Goal: Transaction & Acquisition: Download file/media

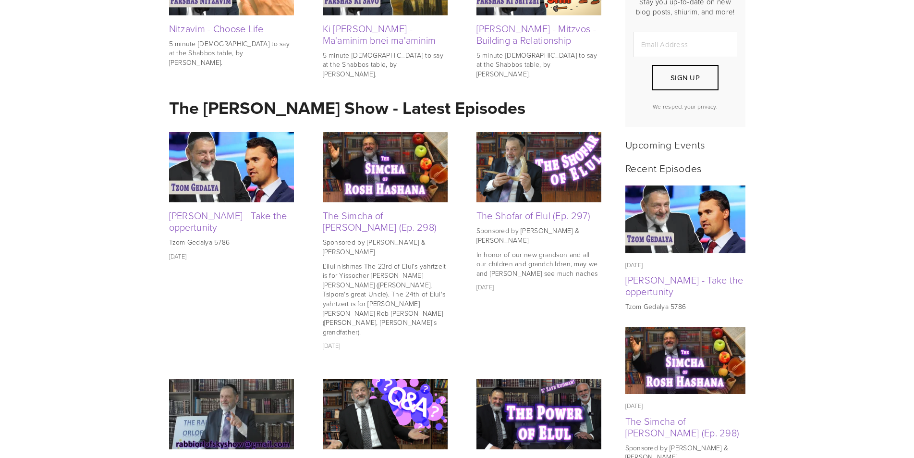
scroll to position [313, 0]
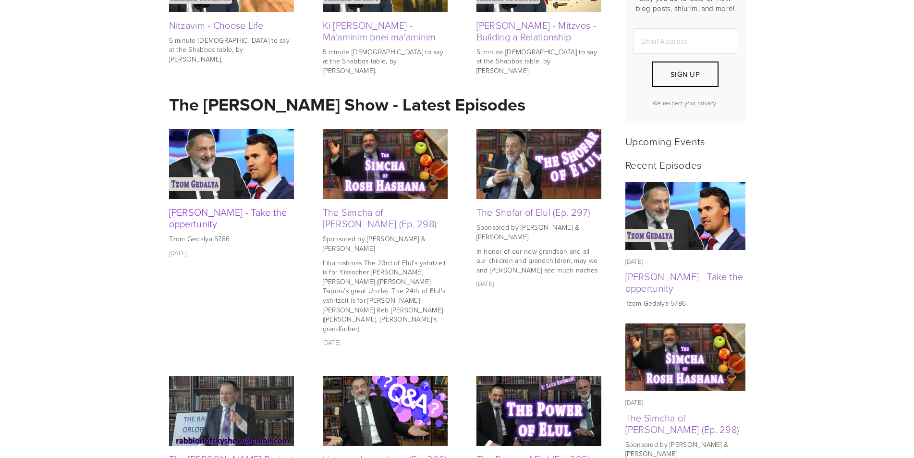
click at [243, 212] on link "[PERSON_NAME] - Take the oppertunity" at bounding box center [228, 217] width 118 height 25
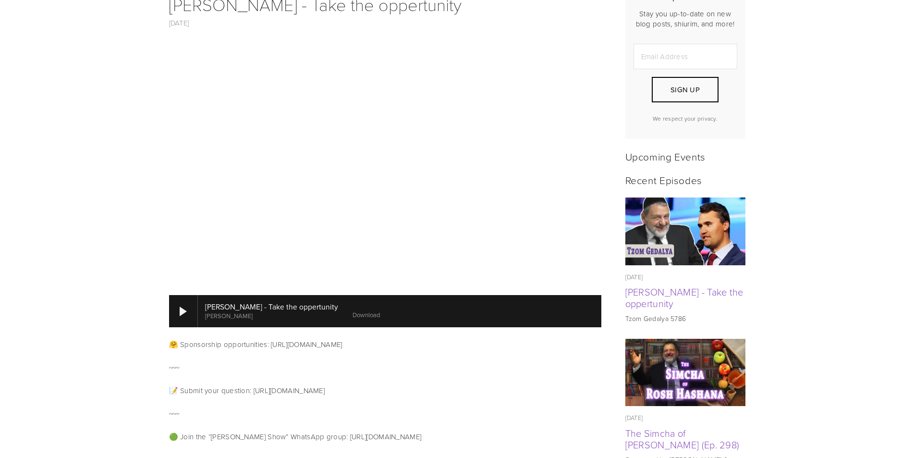
scroll to position [305, 0]
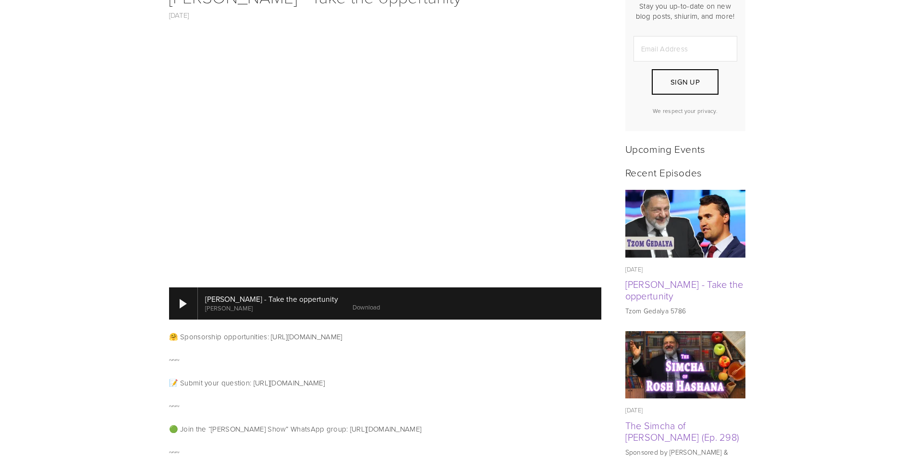
click at [357, 302] on link "Download" at bounding box center [365, 306] width 27 height 9
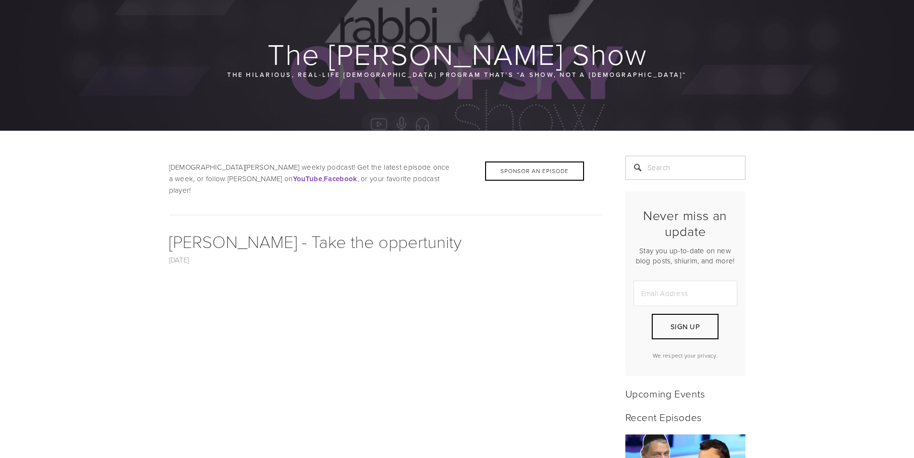
scroll to position [0, 0]
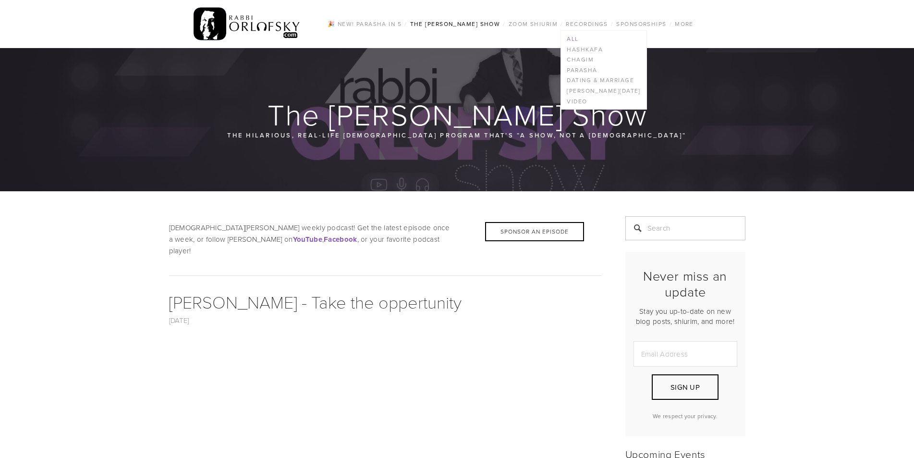
click at [580, 40] on link "All" at bounding box center [603, 39] width 85 height 11
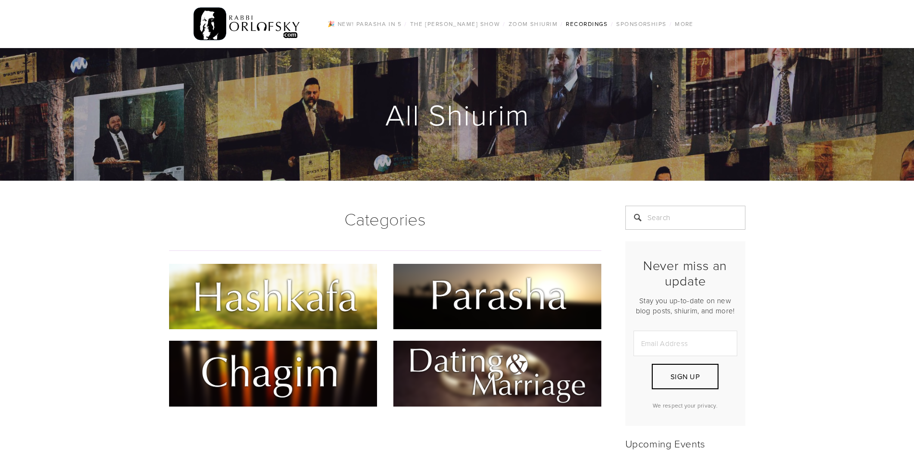
scroll to position [48, 0]
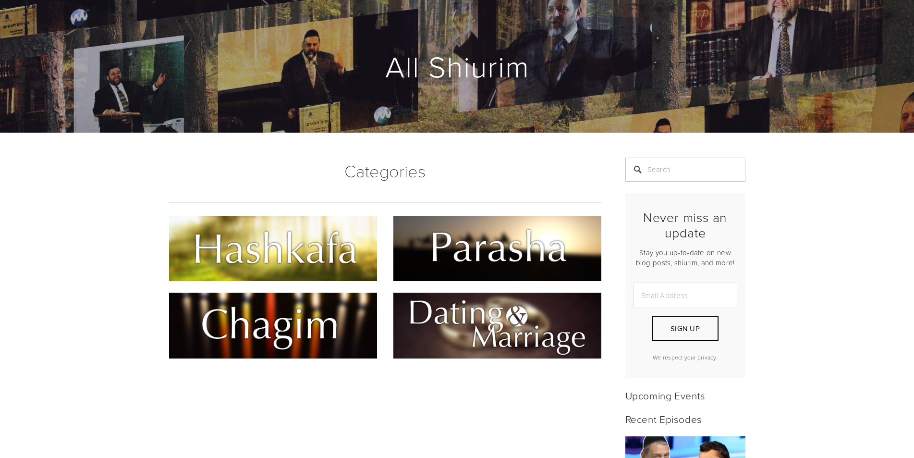
click at [552, 252] on img at bounding box center [497, 248] width 208 height 65
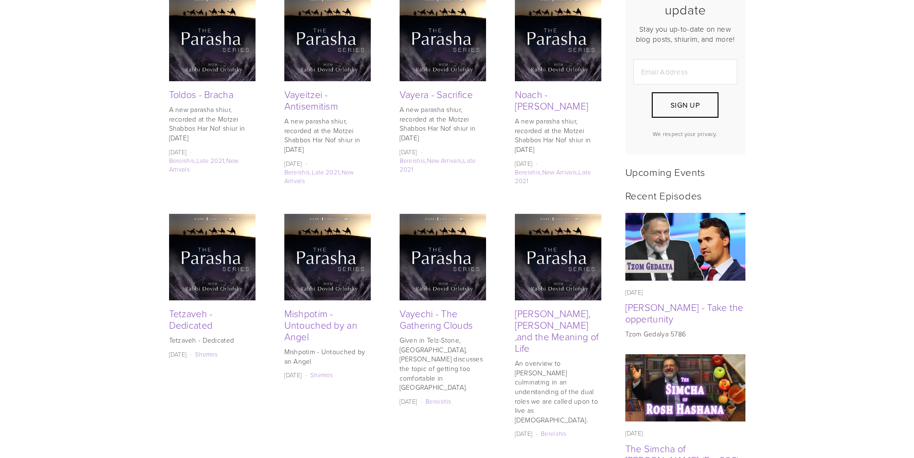
scroll to position [288, 0]
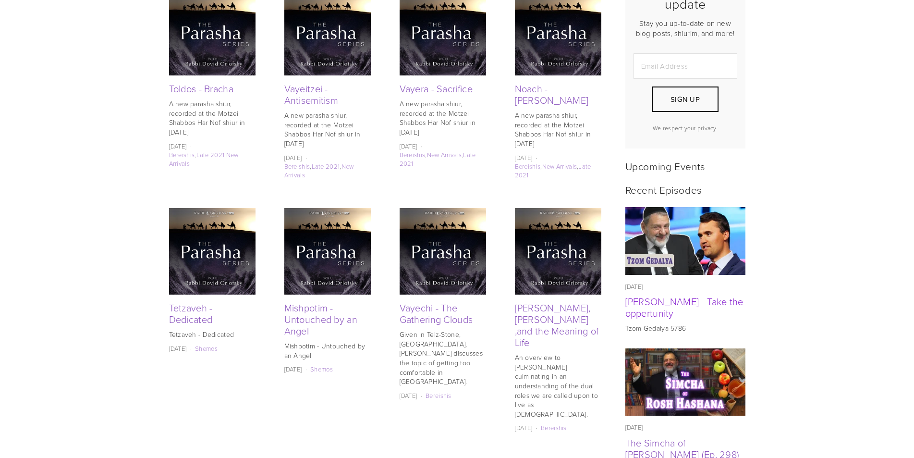
click at [661, 314] on link "[PERSON_NAME] - Take the oppertunity" at bounding box center [684, 306] width 118 height 25
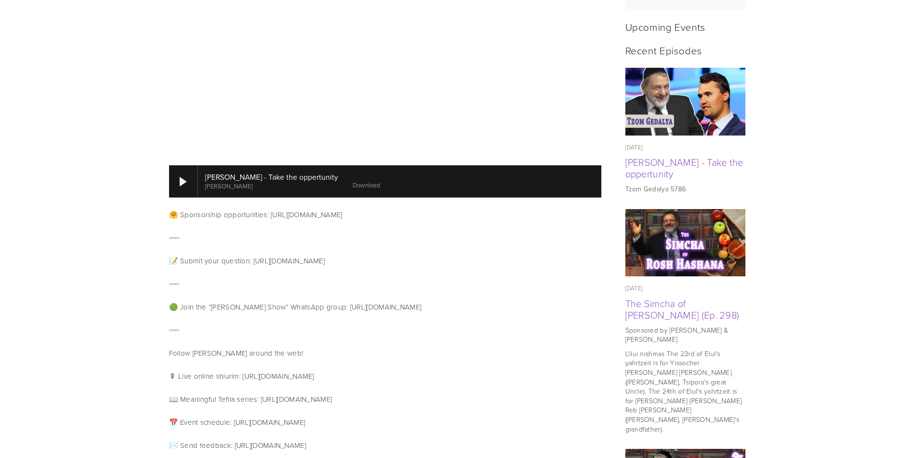
scroll to position [444, 0]
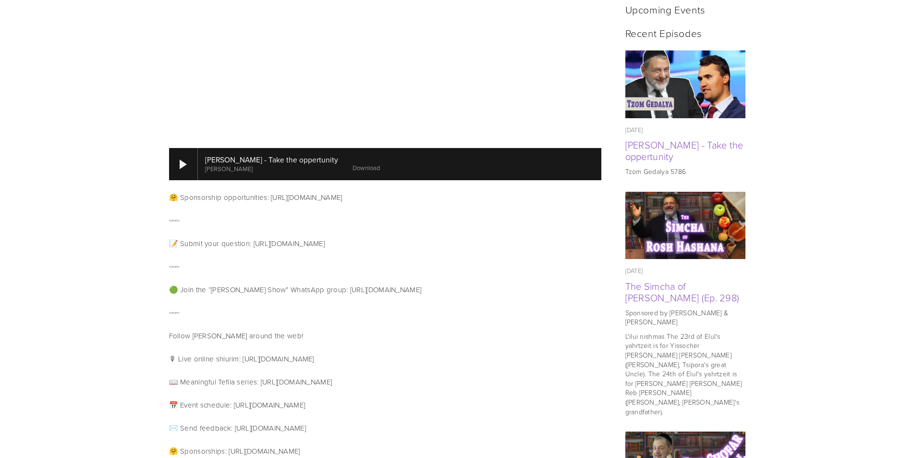
click at [352, 163] on link "Download" at bounding box center [365, 167] width 27 height 9
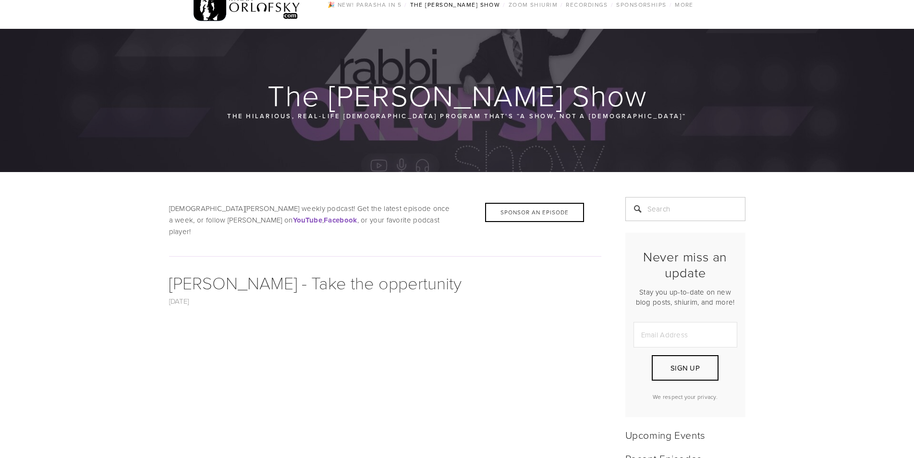
scroll to position [0, 0]
